Goal: Task Accomplishment & Management: Use online tool/utility

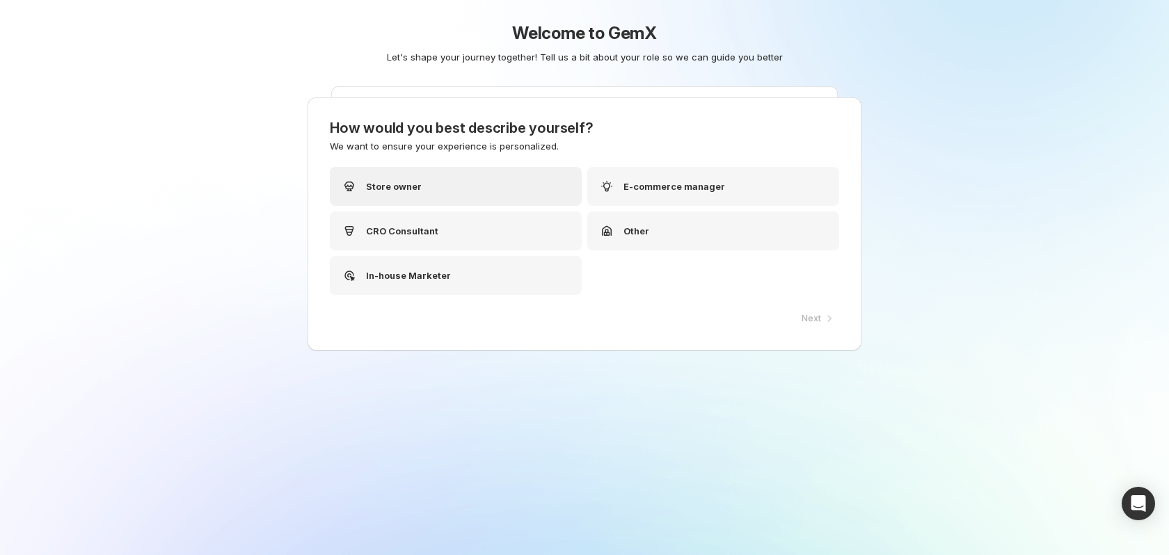
click at [473, 189] on div "Store owner" at bounding box center [456, 186] width 252 height 39
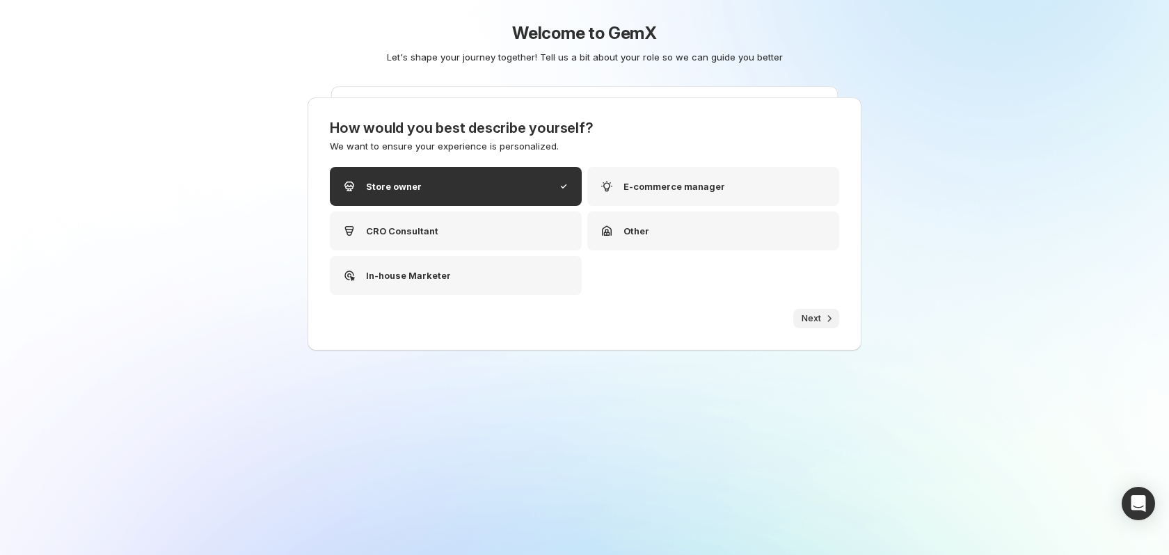
click at [825, 316] on icon "button" at bounding box center [830, 319] width 14 height 14
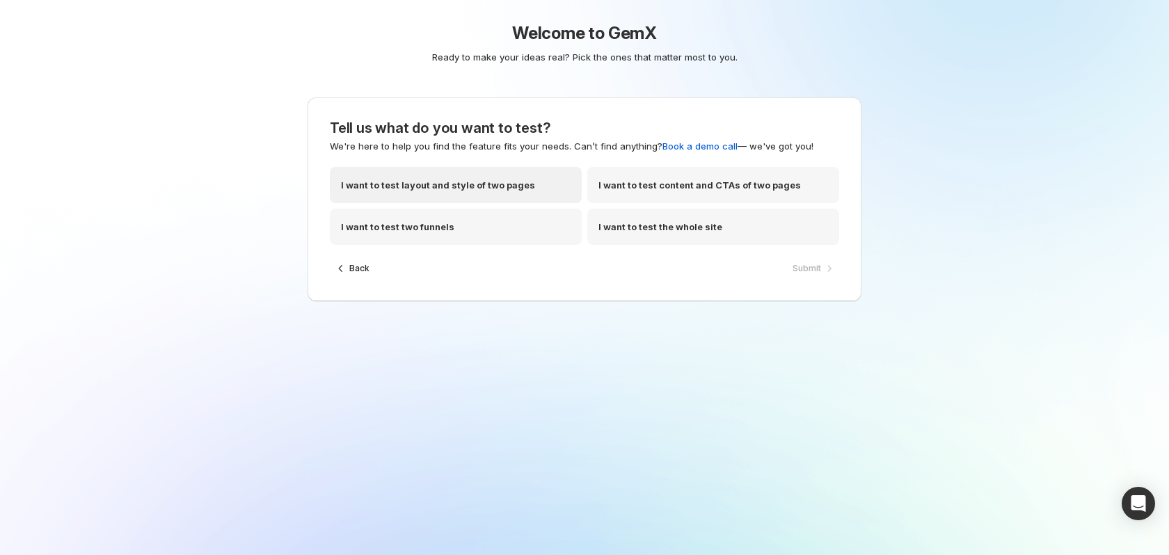
click at [522, 185] on p "I want to test layout and style of two pages" at bounding box center [438, 185] width 194 height 14
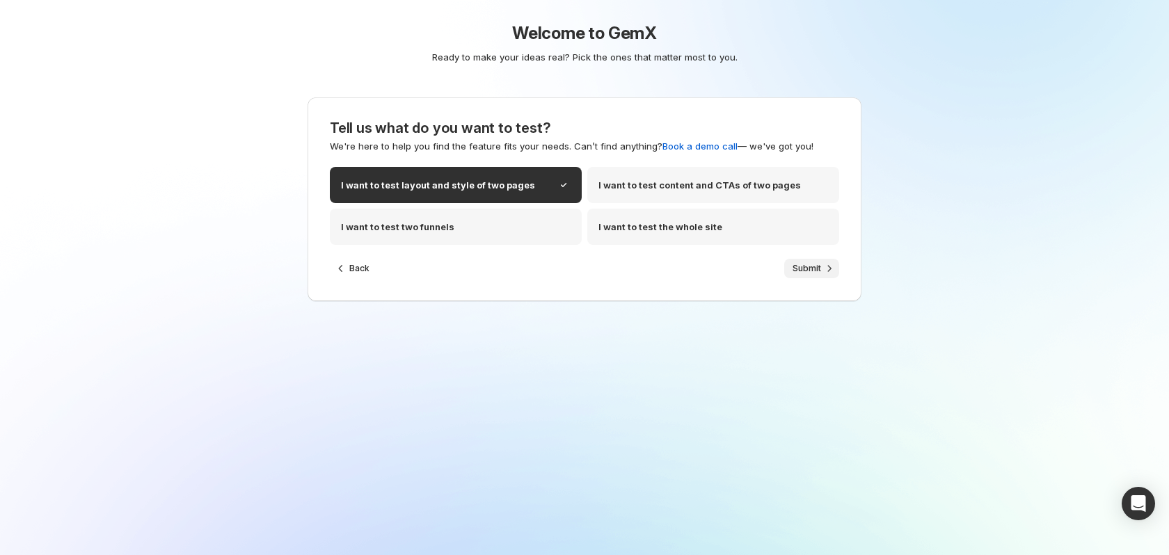
click at [821, 267] on button "Submit" at bounding box center [811, 268] width 55 height 19
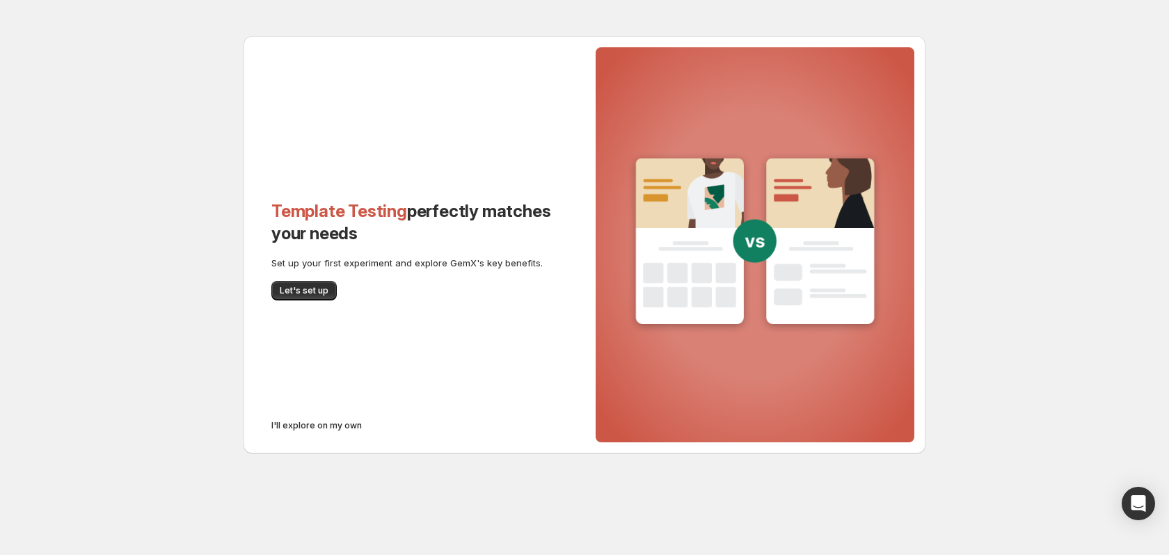
drag, startPoint x: 293, startPoint y: 287, endPoint x: 297, endPoint y: 277, distance: 11.0
click at [294, 287] on span "Let's set up" at bounding box center [304, 290] width 49 height 11
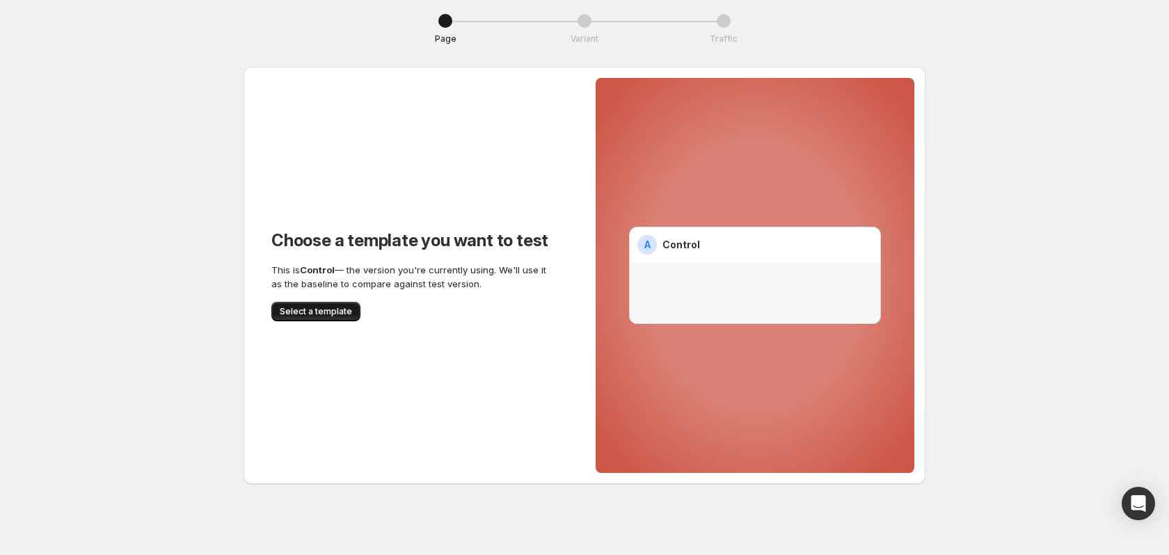
click at [322, 311] on span "Select a template" at bounding box center [316, 311] width 72 height 11
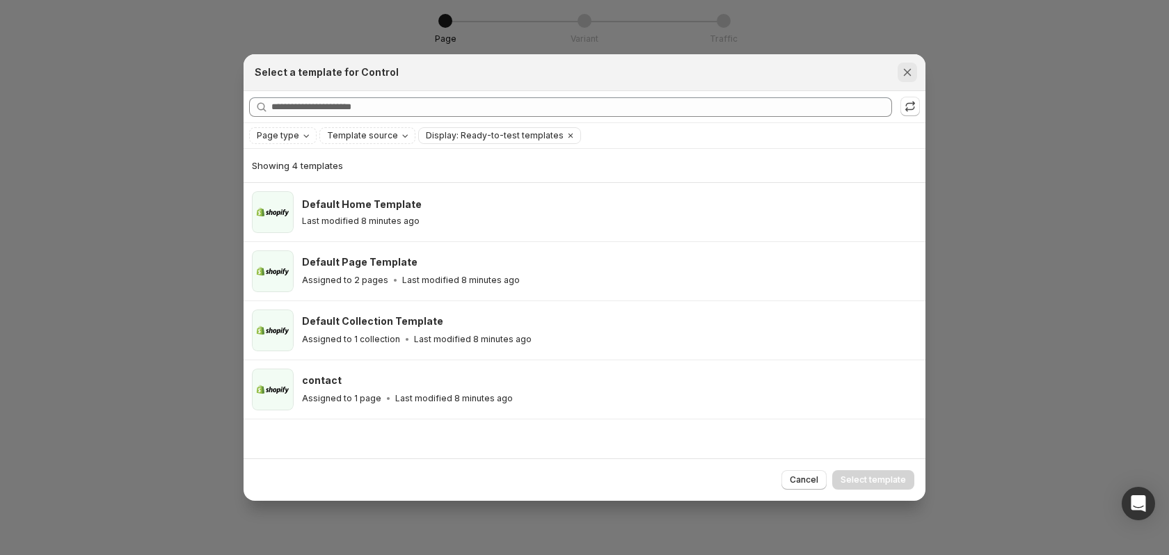
click at [906, 77] on icon "Close" at bounding box center [908, 72] width 14 height 14
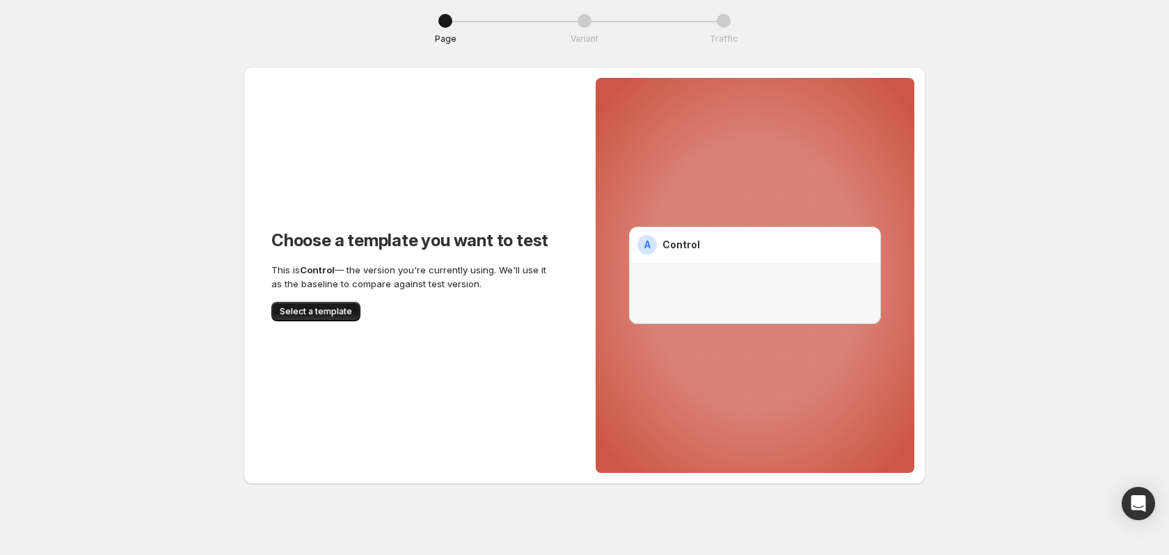
click at [315, 308] on span "Select a template" at bounding box center [316, 311] width 72 height 11
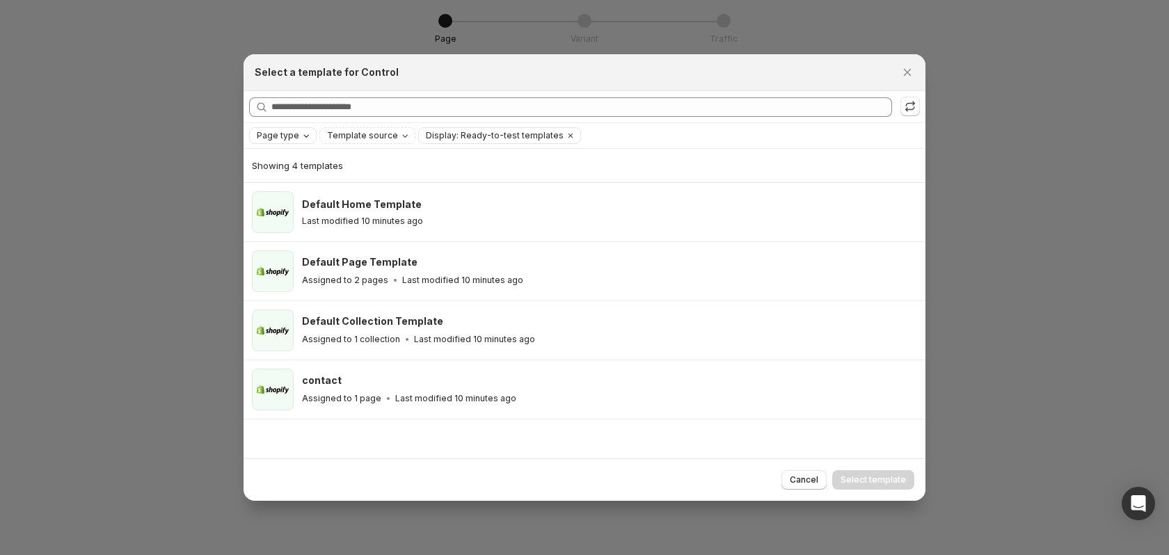
click at [308, 134] on icon "Page type" at bounding box center [306, 135] width 11 height 11
click at [320, 32] on div at bounding box center [584, 277] width 1169 height 555
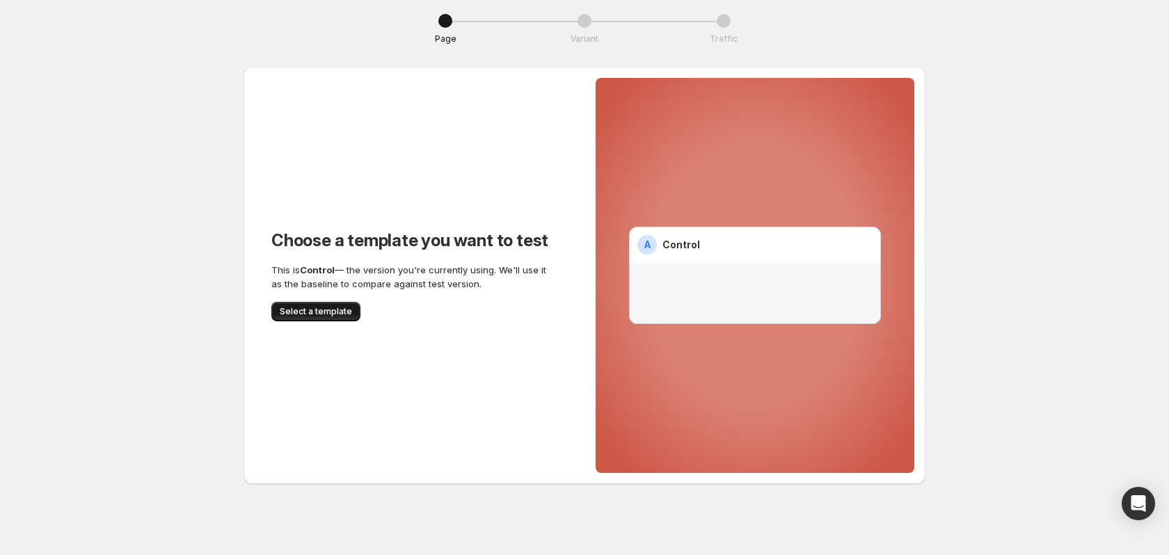
click at [316, 313] on span "Select a template" at bounding box center [316, 311] width 72 height 11
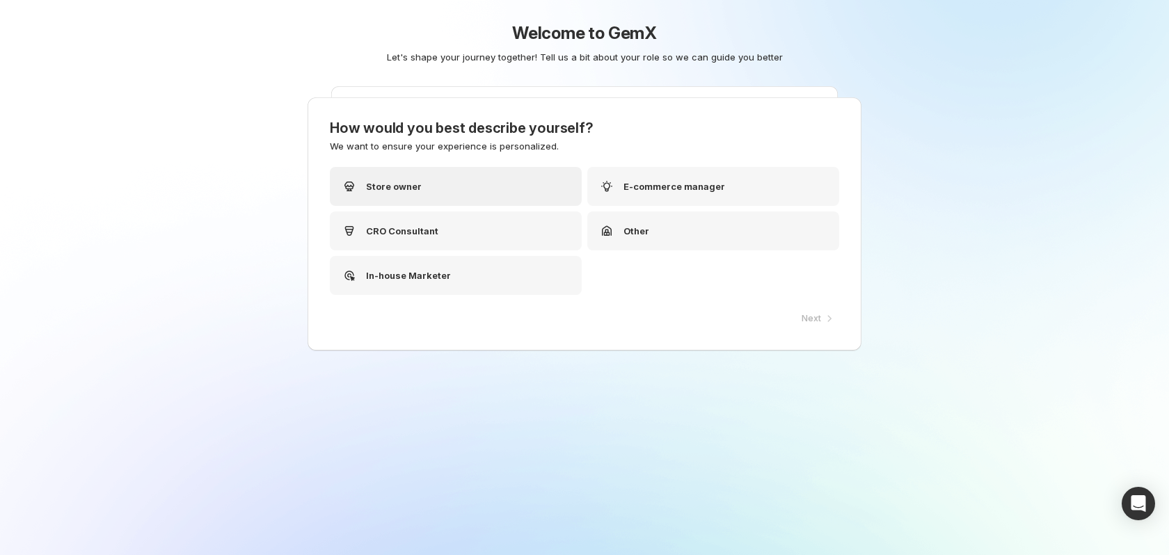
click at [460, 189] on div "Store owner" at bounding box center [456, 186] width 252 height 39
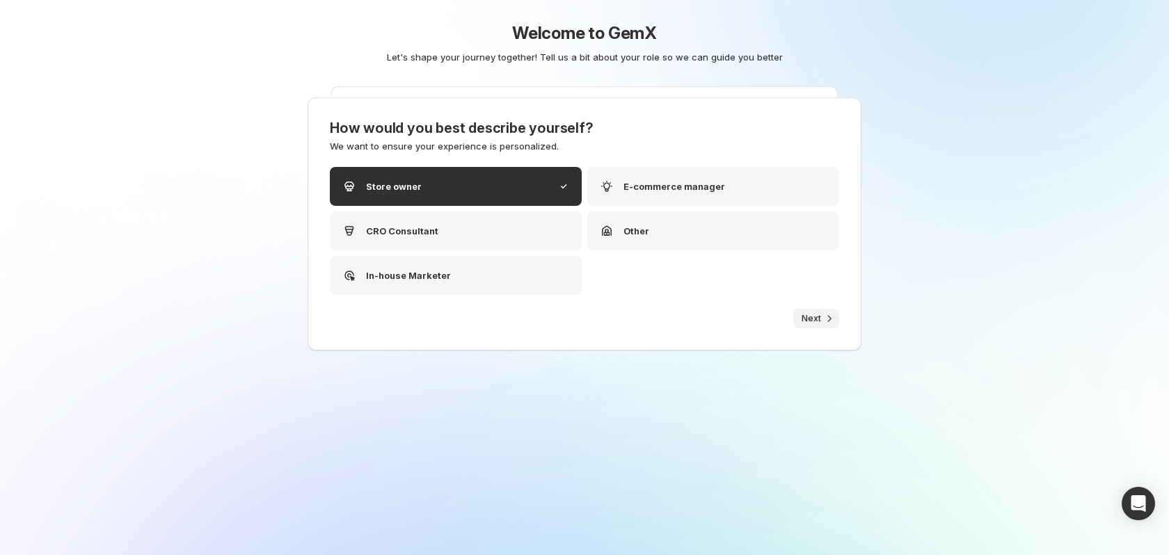
click at [823, 320] on icon "button" at bounding box center [830, 319] width 14 height 14
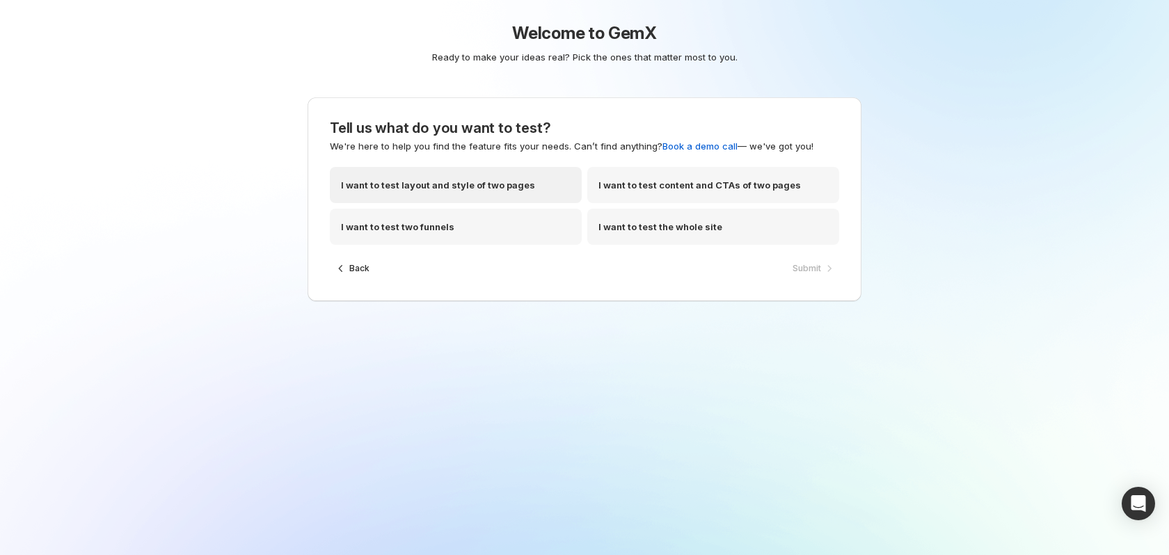
click at [532, 186] on div "I want to test layout and style of two pages" at bounding box center [456, 185] width 252 height 36
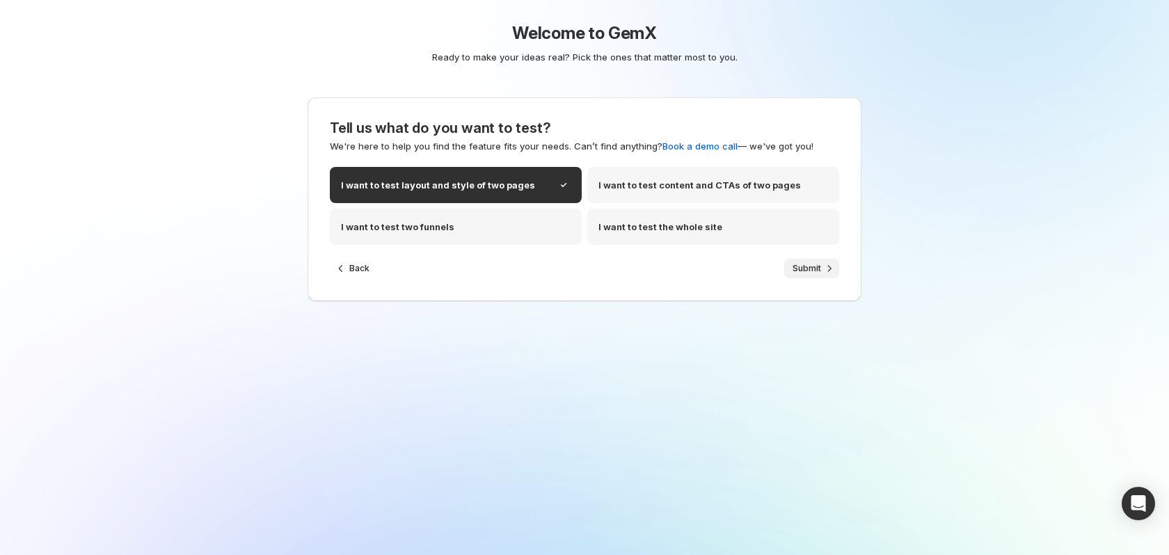
click at [813, 269] on span "Submit" at bounding box center [807, 268] width 29 height 11
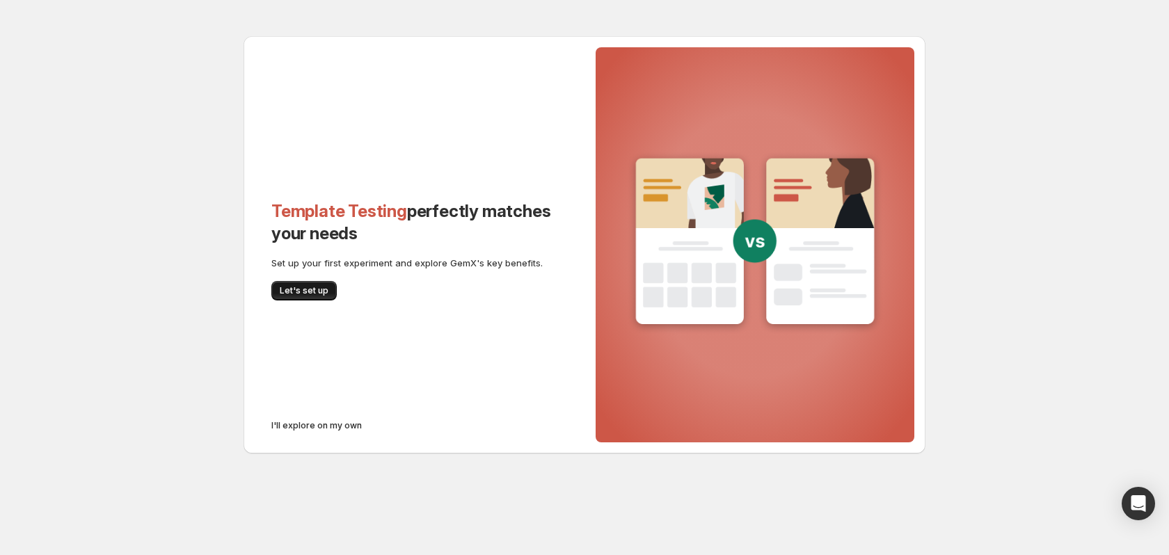
click at [314, 290] on span "Let's set up" at bounding box center [304, 290] width 49 height 11
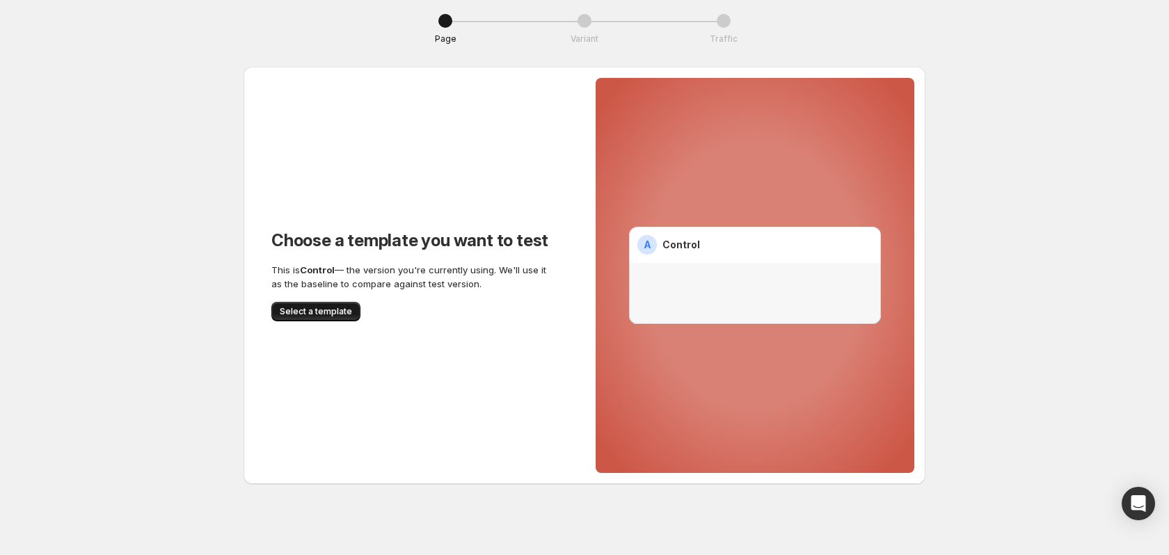
click at [324, 312] on span "Select a template" at bounding box center [316, 311] width 72 height 11
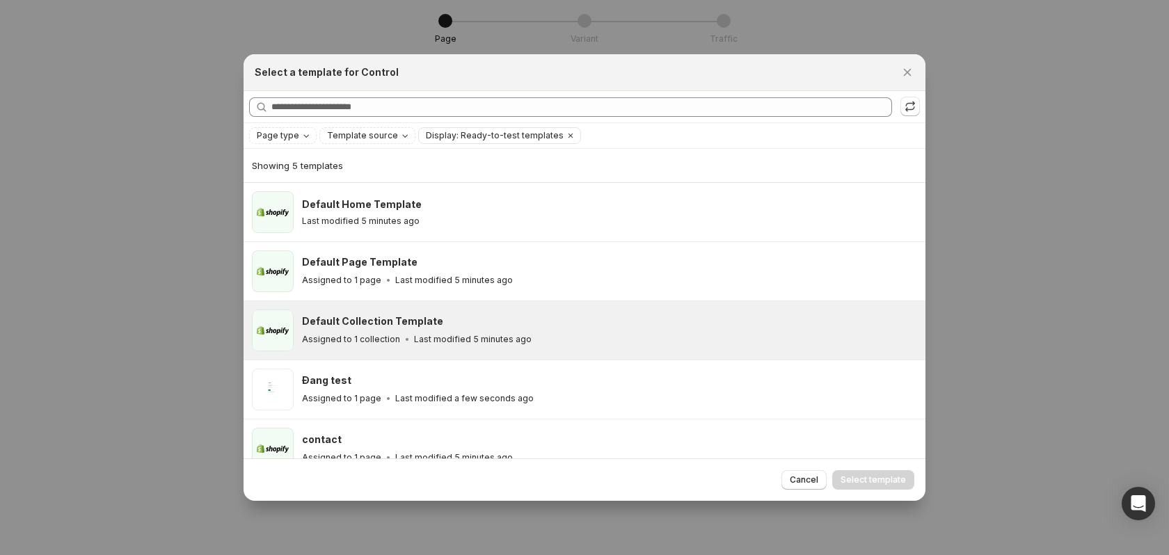
scroll to position [20, 0]
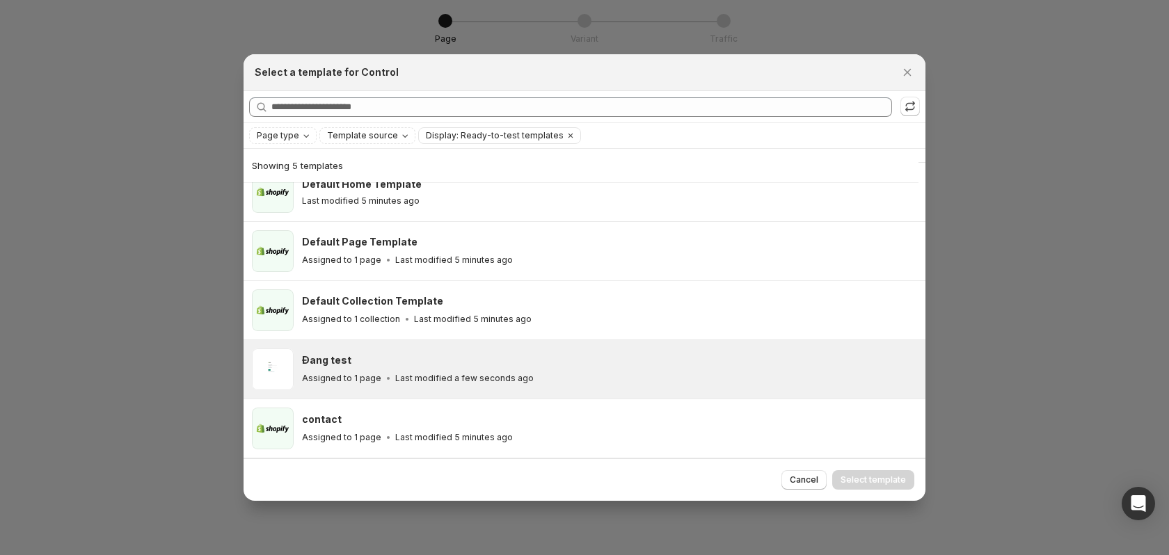
click at [592, 365] on div "Đang test" at bounding box center [607, 361] width 611 height 14
click at [881, 475] on span "Select template" at bounding box center [873, 480] width 65 height 11
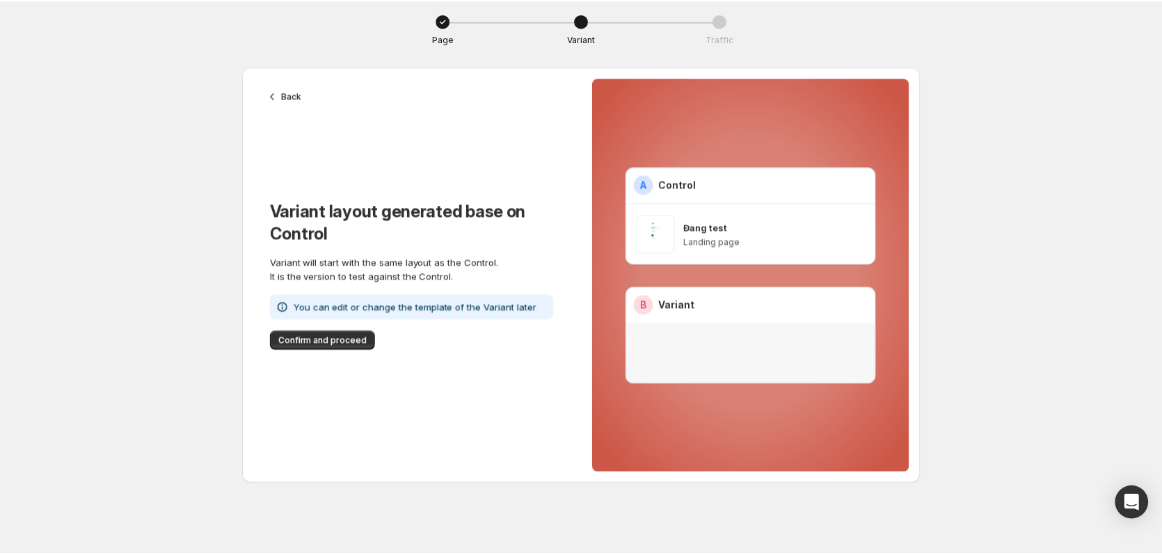
scroll to position [0, 0]
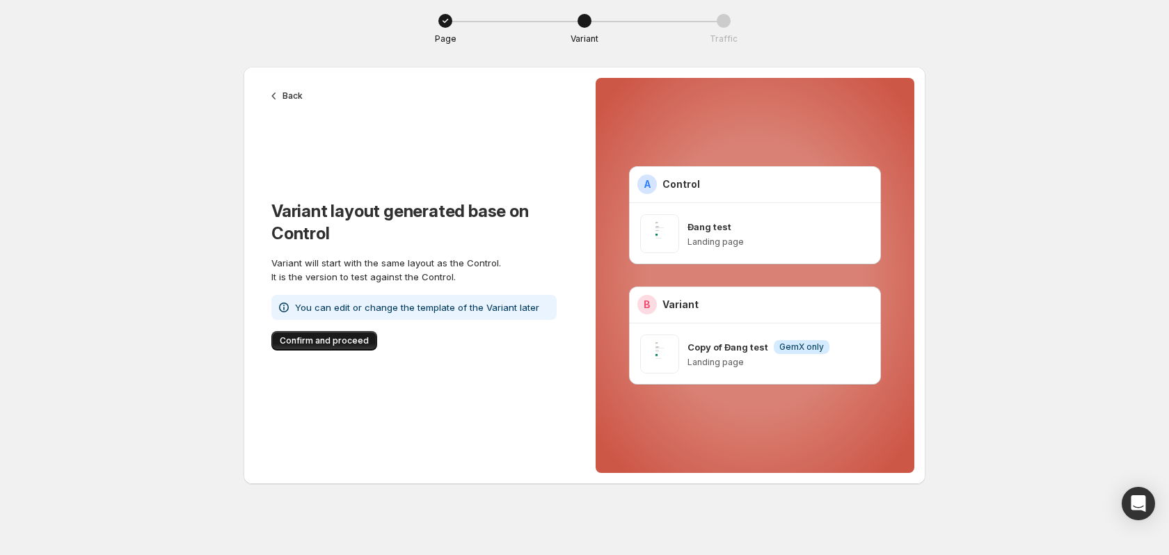
click at [315, 340] on span "Confirm and proceed" at bounding box center [324, 340] width 89 height 11
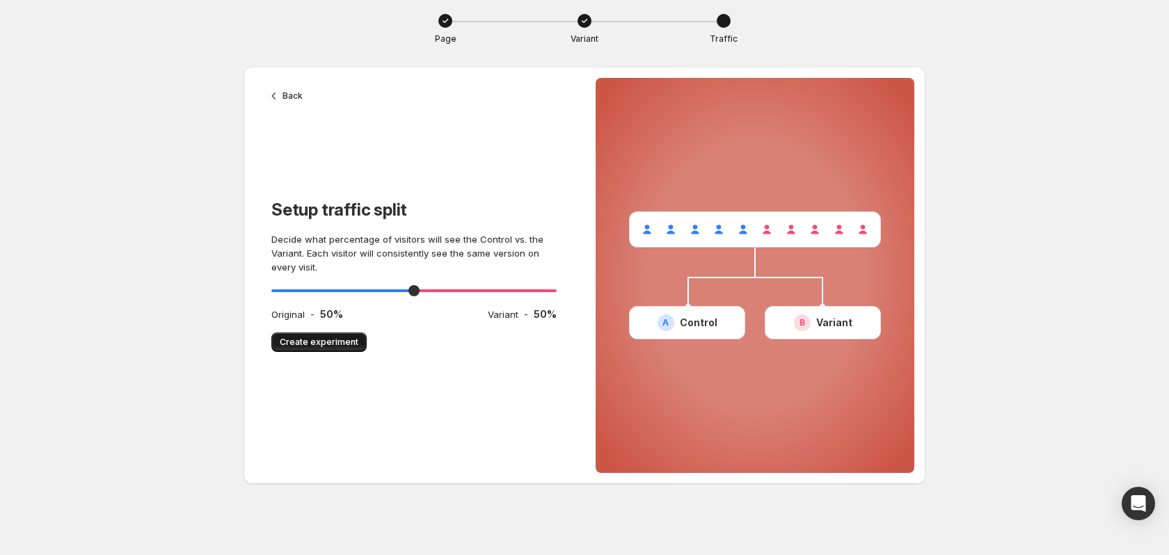
click at [296, 343] on span "Create experiment" at bounding box center [319, 342] width 79 height 11
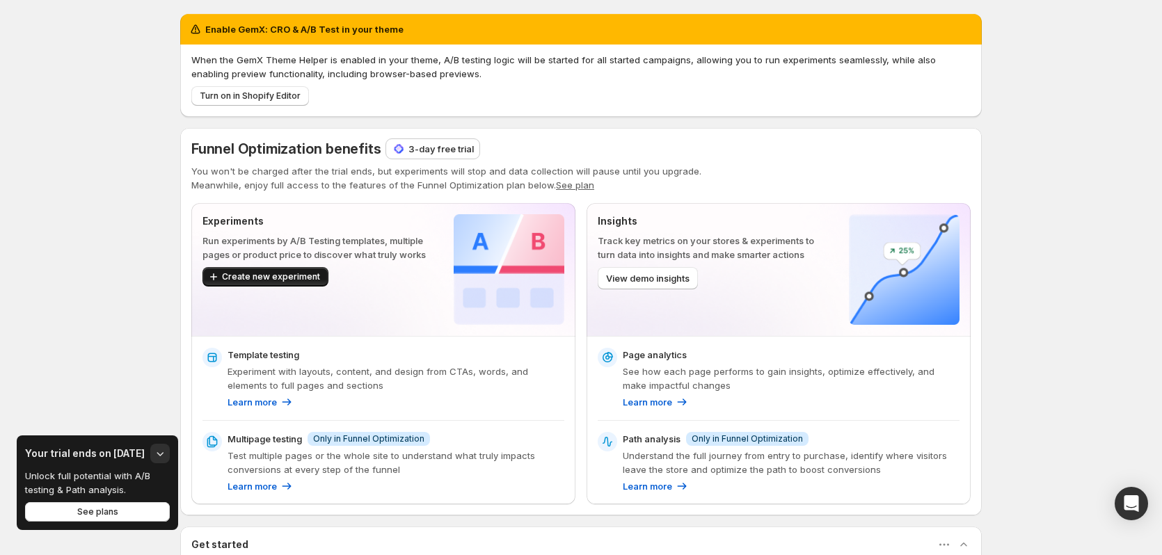
click at [276, 278] on span "Create new experiment" at bounding box center [271, 276] width 98 height 11
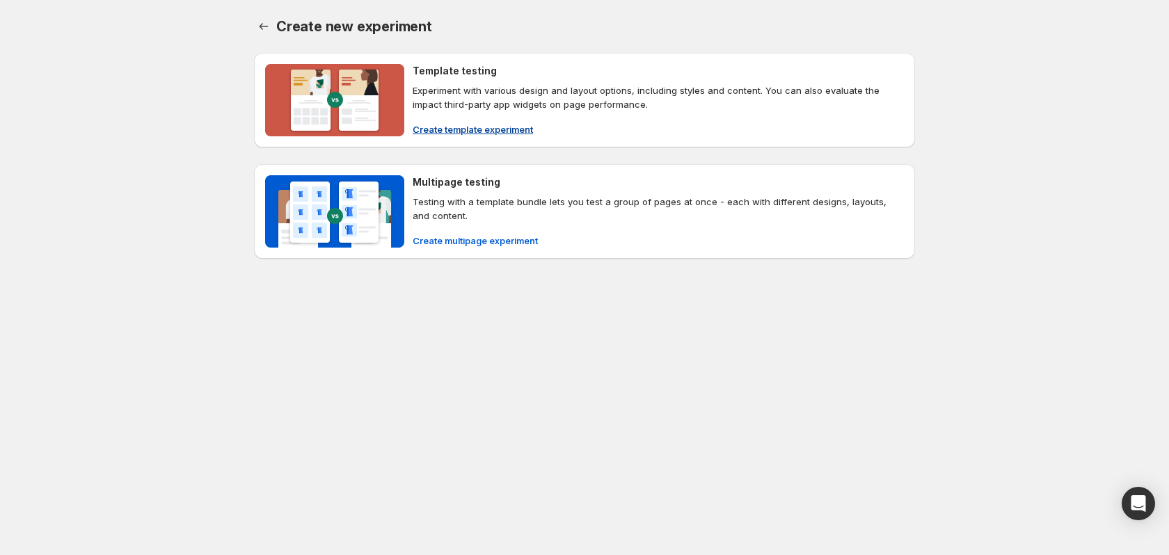
click at [490, 126] on span "Create template experiment" at bounding box center [473, 129] width 120 height 14
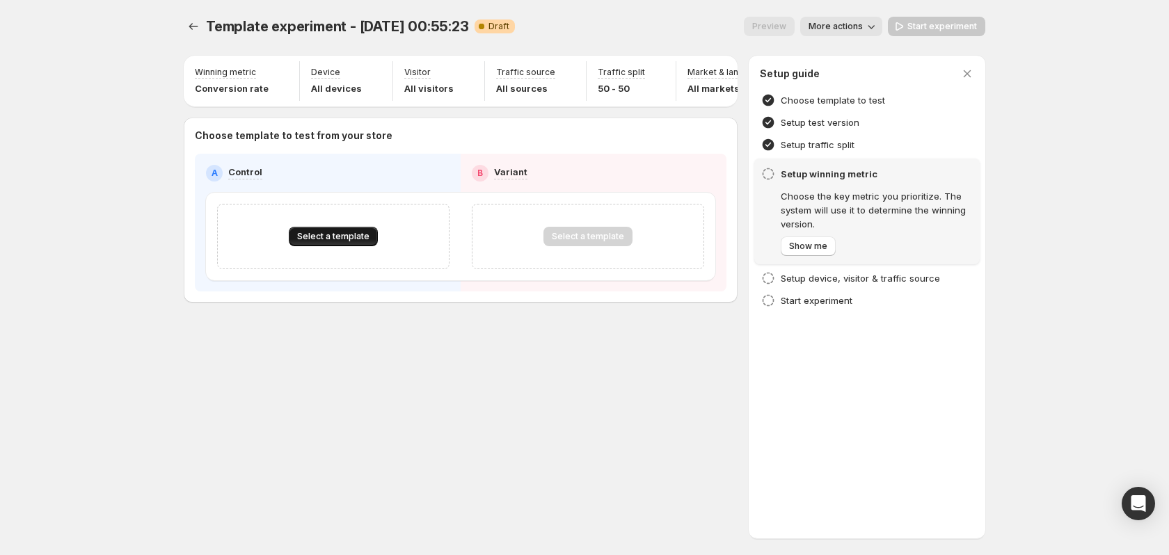
click at [324, 237] on button "Select a template" at bounding box center [333, 236] width 89 height 19
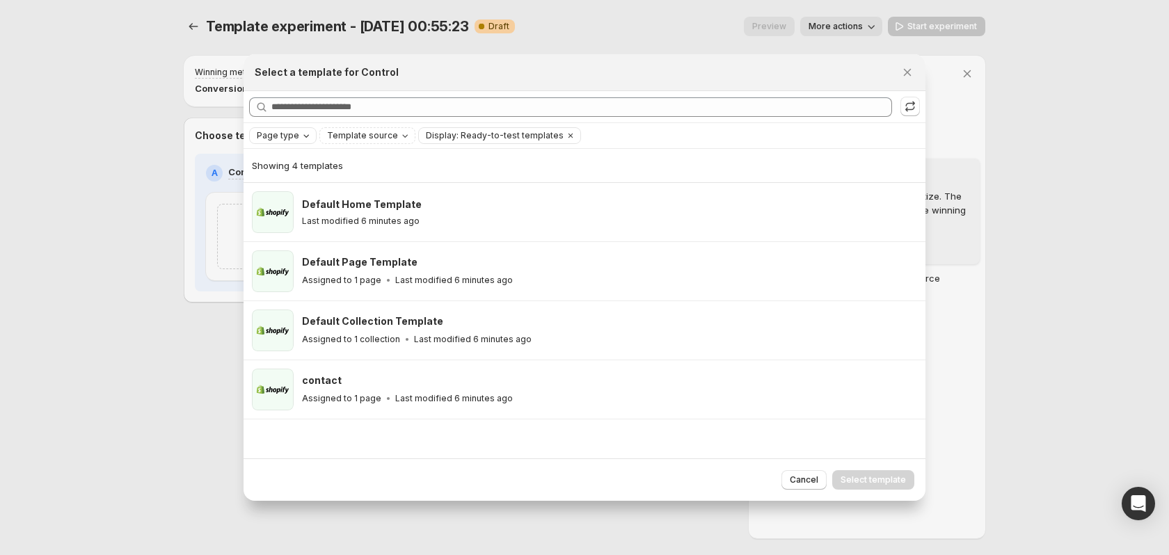
click at [297, 136] on div "Page type" at bounding box center [284, 136] width 58 height 14
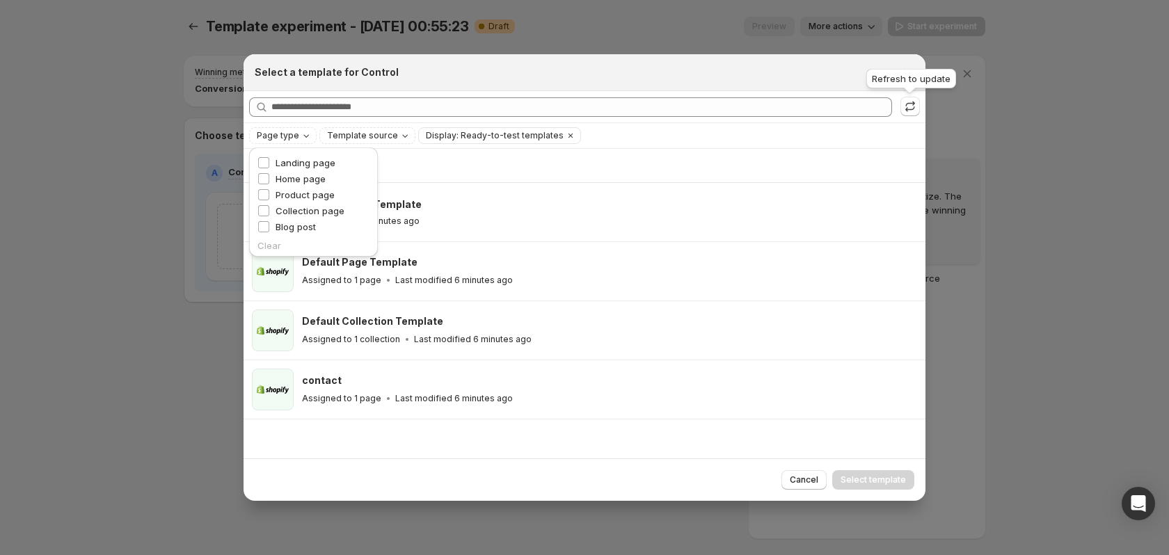
click at [908, 77] on div "Refresh to update" at bounding box center [911, 81] width 95 height 31
click at [903, 74] on icon "Close" at bounding box center [908, 72] width 14 height 14
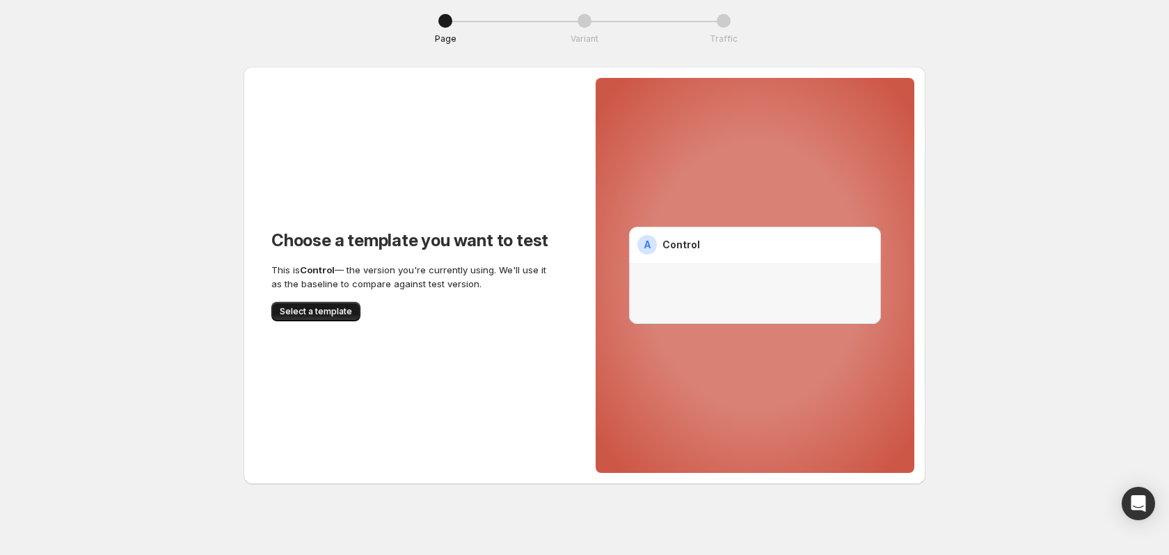
click at [328, 310] on span "Select a template" at bounding box center [316, 311] width 72 height 11
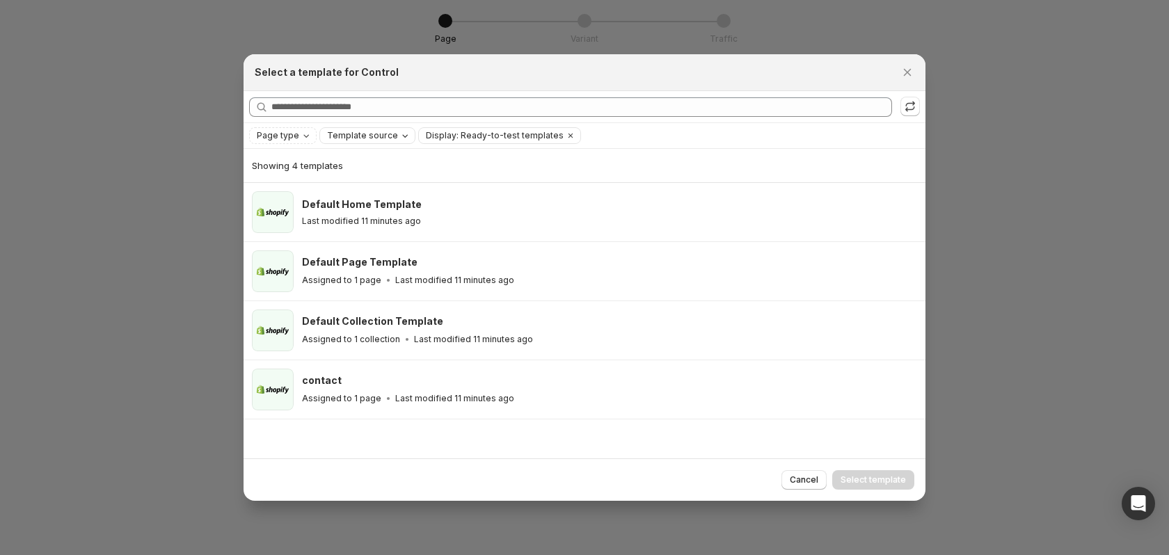
click at [360, 137] on span "Template source" at bounding box center [362, 135] width 71 height 11
click at [371, 175] on span "GemPages" at bounding box center [367, 178] width 47 height 11
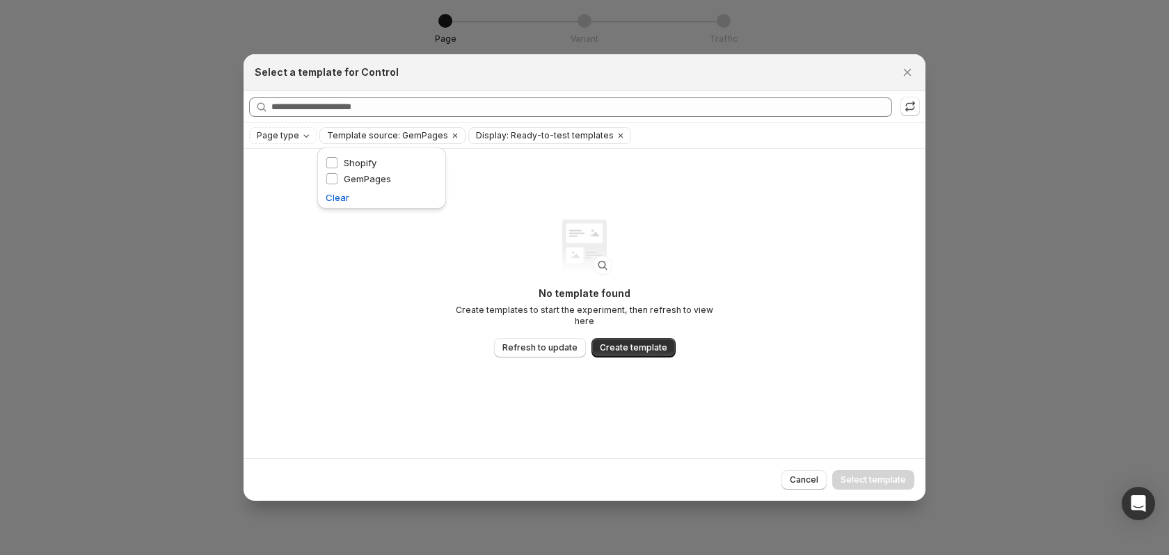
click at [297, 279] on div "No template found Create templates to start the experiment, then refresh to vie…" at bounding box center [585, 303] width 682 height 309
click at [532, 344] on span "Refresh to update" at bounding box center [540, 347] width 75 height 11
click at [615, 135] on icon "Clear" at bounding box center [620, 135] width 11 height 11
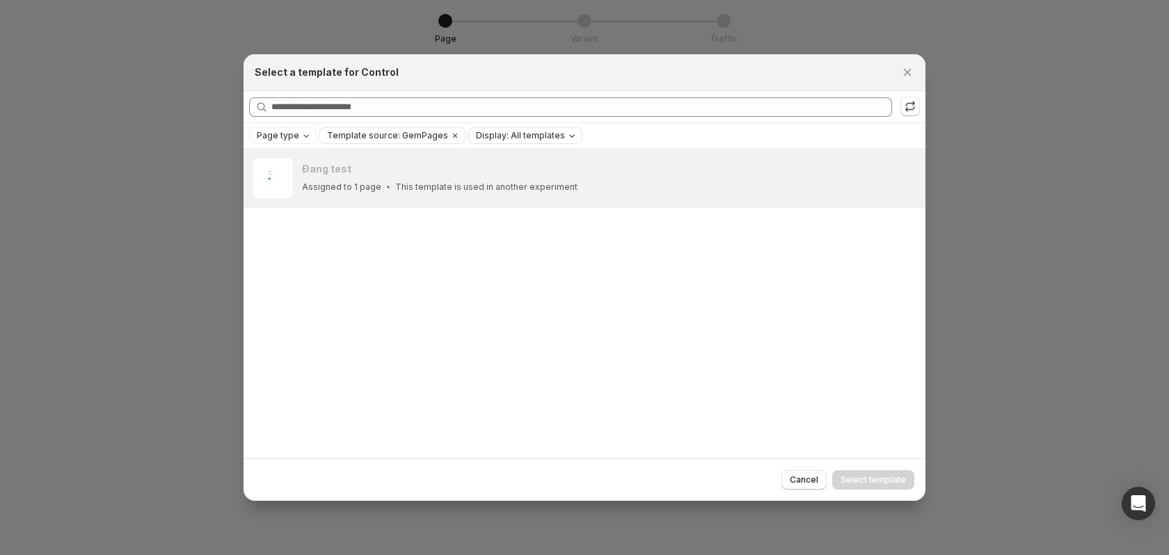
click at [381, 292] on div "Đang test Assigned to 1 page This template is used in another experiment Edit e…" at bounding box center [585, 303] width 682 height 309
click at [404, 175] on div "Đang test" at bounding box center [566, 169] width 529 height 14
click at [903, 71] on icon "Close" at bounding box center [908, 72] width 14 height 14
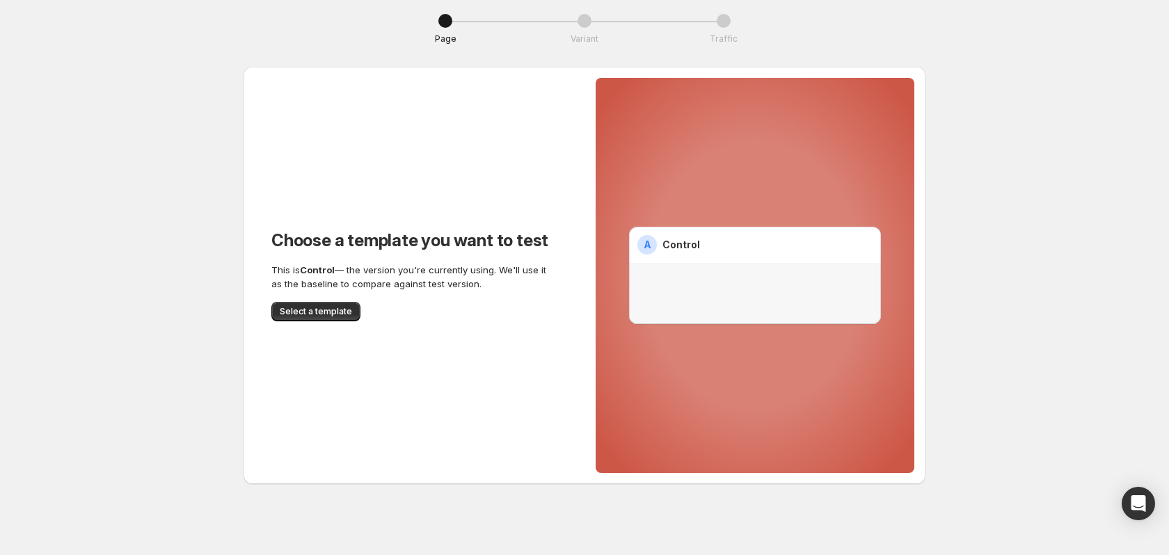
click at [658, 287] on div at bounding box center [755, 293] width 252 height 61
click at [322, 310] on span "Select a template" at bounding box center [316, 311] width 72 height 11
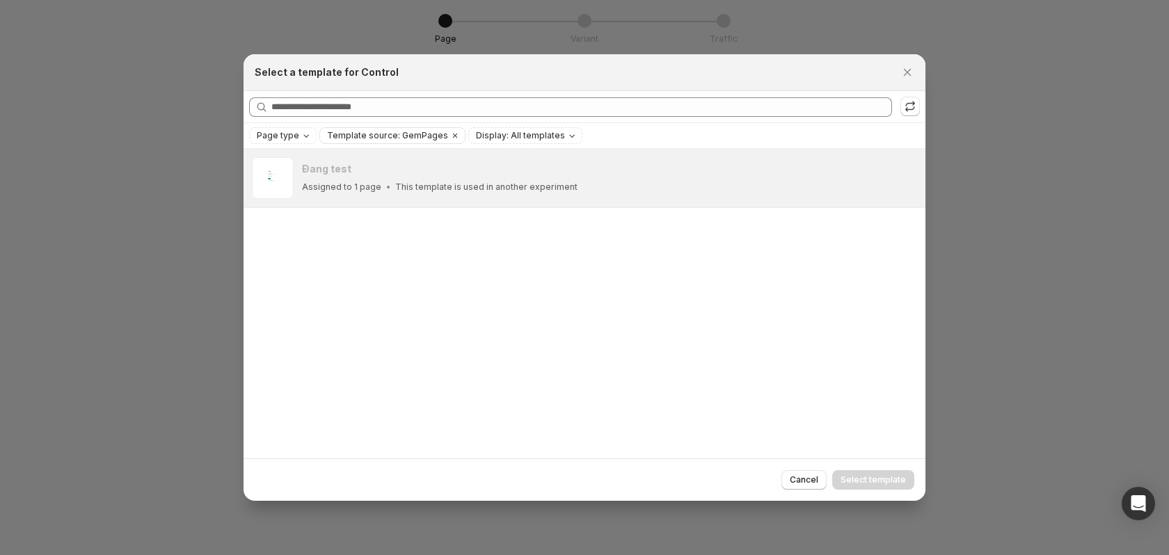
click at [585, 269] on div "Đang test Assigned to 1 page This template is used in another experiment Edit e…" at bounding box center [585, 303] width 682 height 309
click at [876, 177] on span "Edit experiment" at bounding box center [876, 171] width 65 height 11
click at [874, 172] on span "Edit experiment" at bounding box center [876, 171] width 65 height 11
click at [909, 70] on div "Refresh to update" at bounding box center [911, 81] width 95 height 31
click at [909, 66] on icon "Close" at bounding box center [908, 72] width 14 height 14
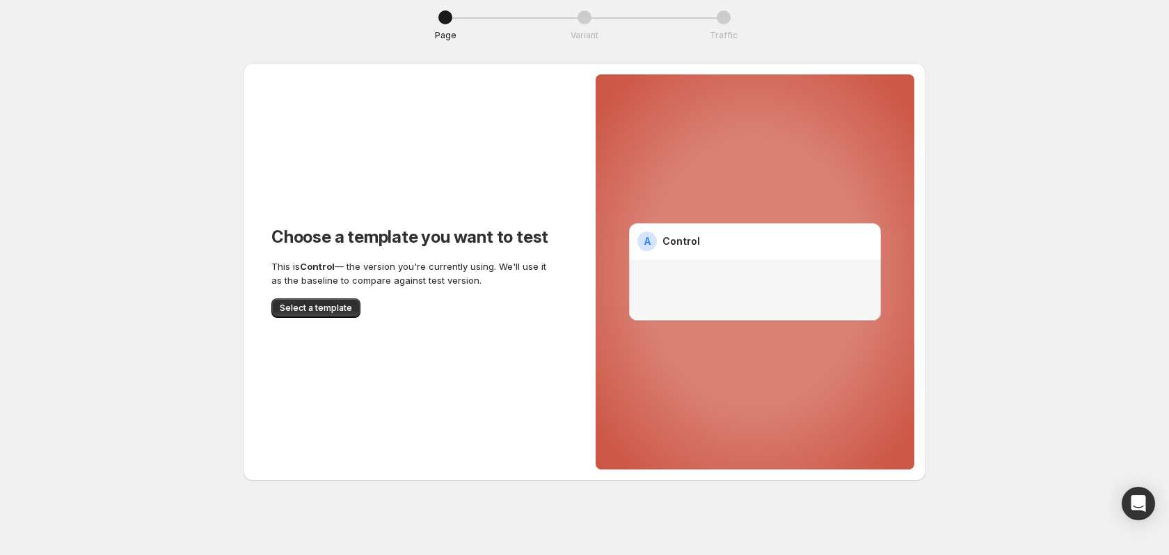
scroll to position [4, 0]
click at [331, 306] on span "Select a template" at bounding box center [316, 307] width 72 height 11
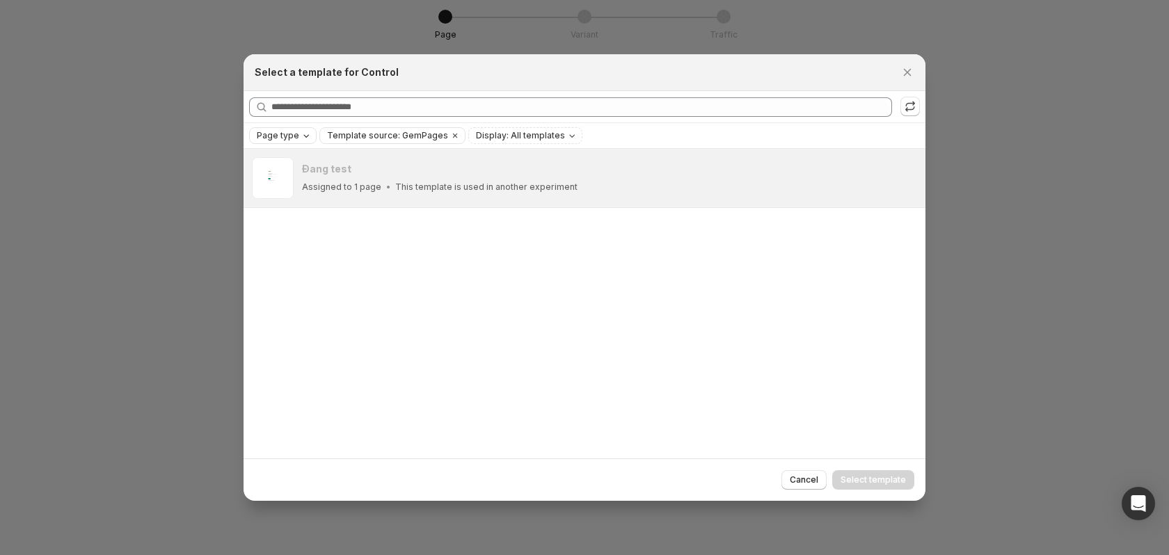
click at [303, 137] on icon "Page type" at bounding box center [306, 136] width 6 height 3
click at [498, 172] on div "Đang test" at bounding box center [566, 169] width 529 height 14
click at [426, 135] on span "Template source: GemPages" at bounding box center [387, 135] width 121 height 11
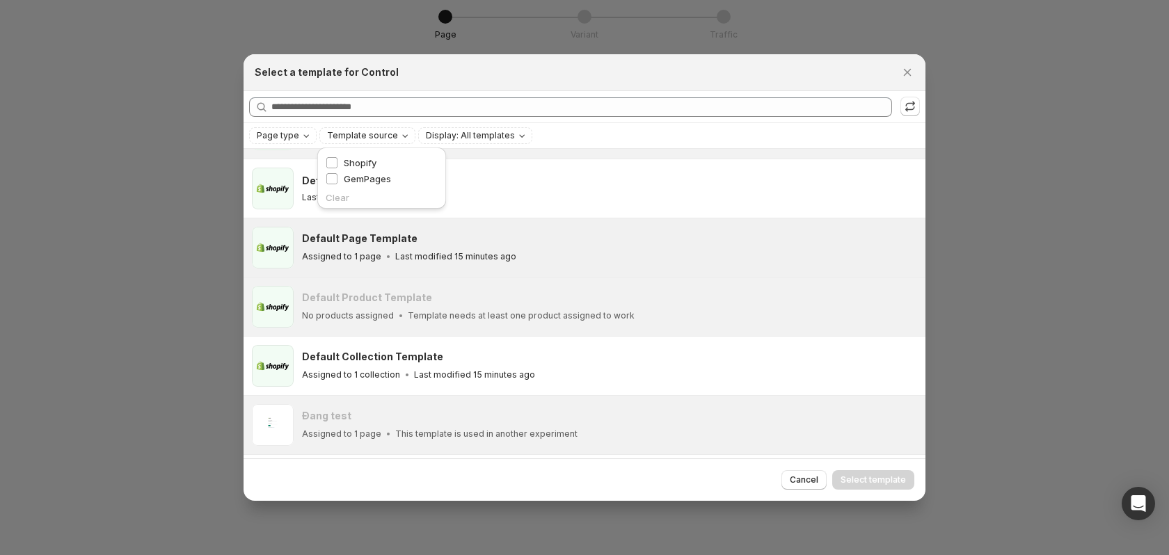
scroll to position [104, 0]
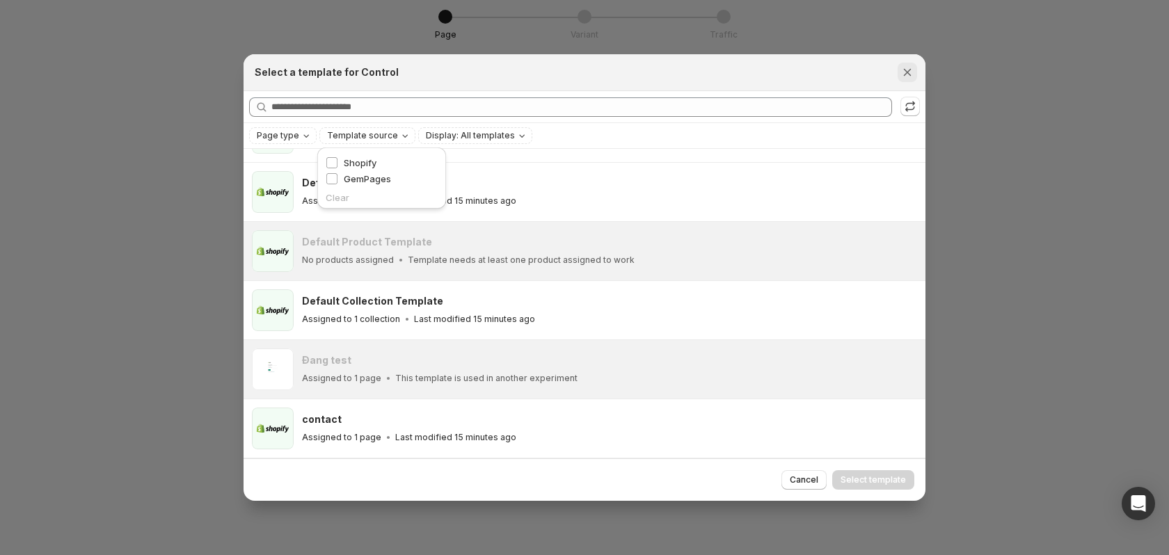
click at [904, 69] on icon "Close" at bounding box center [908, 72] width 14 height 14
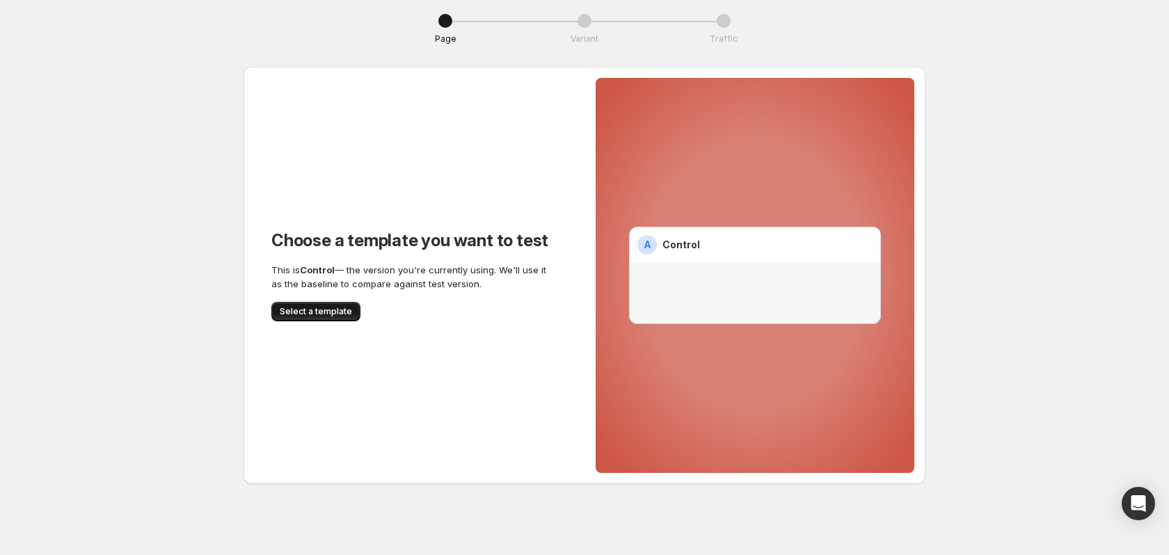
click at [323, 306] on button "Select a template" at bounding box center [315, 311] width 89 height 19
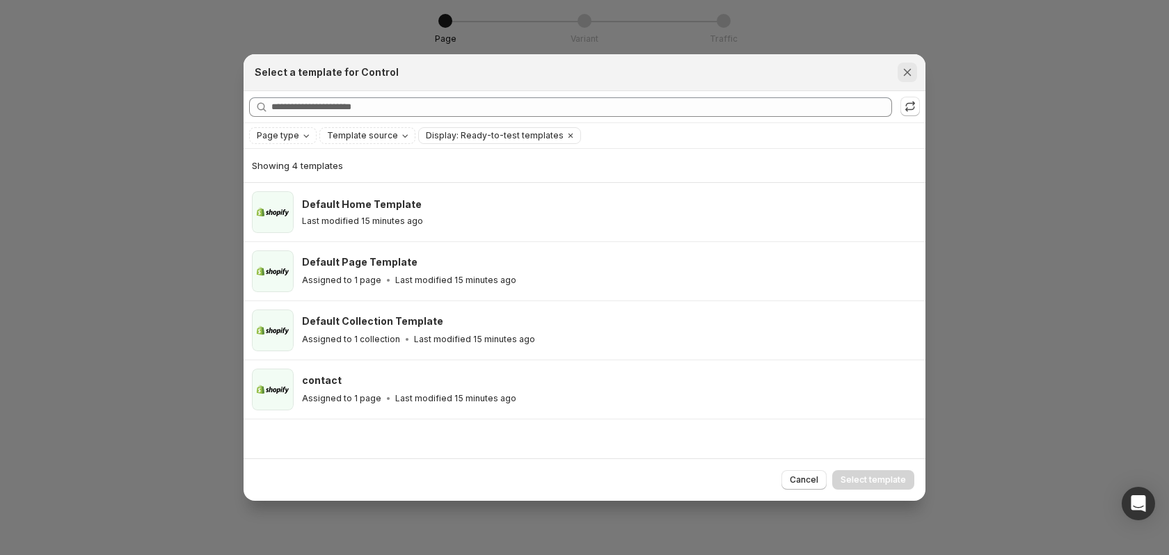
click at [903, 70] on icon "Close" at bounding box center [908, 72] width 14 height 14
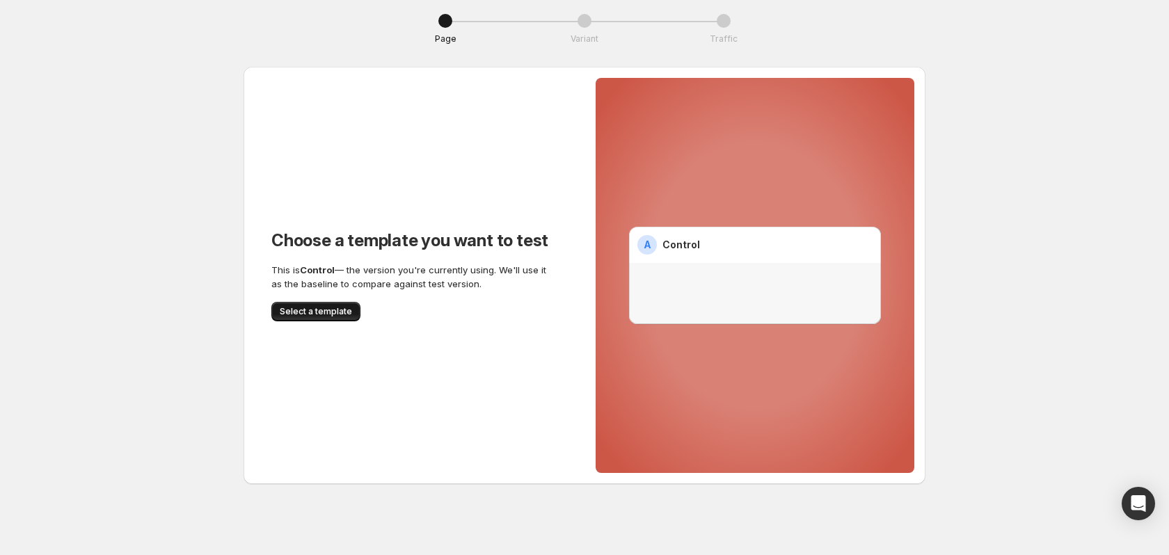
click at [317, 310] on span "Select a template" at bounding box center [316, 311] width 72 height 11
